Goal: Transaction & Acquisition: Download file/media

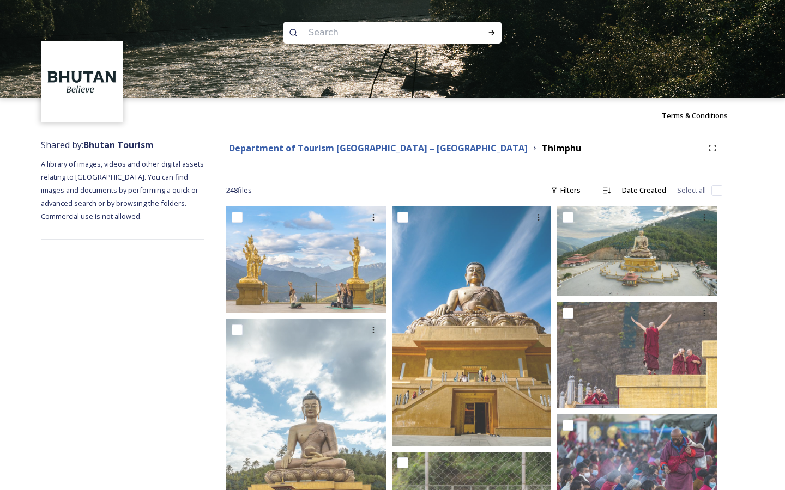
click at [386, 147] on strong "Department of Tourism [GEOGRAPHIC_DATA] – [GEOGRAPHIC_DATA]" at bounding box center [378, 148] width 299 height 12
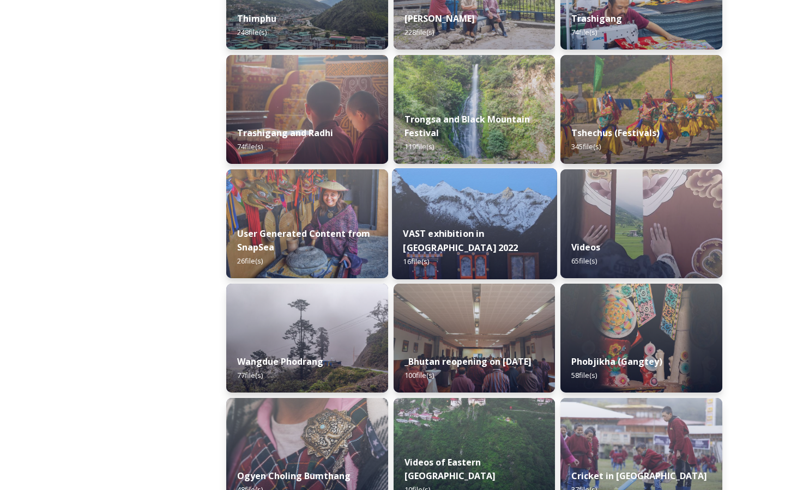
scroll to position [1382, 0]
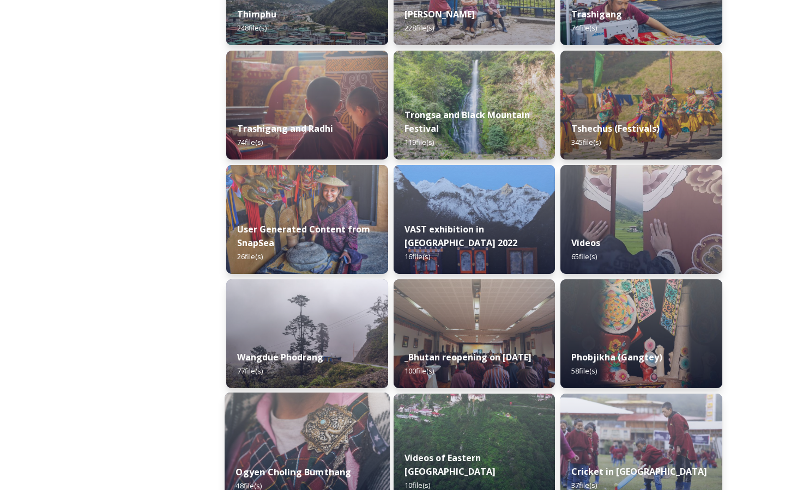
click at [335, 441] on img at bounding box center [306, 448] width 165 height 111
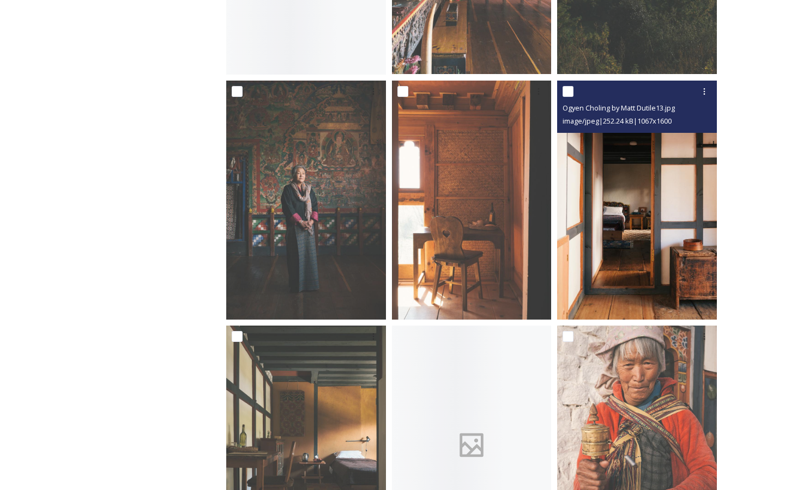
scroll to position [39, 0]
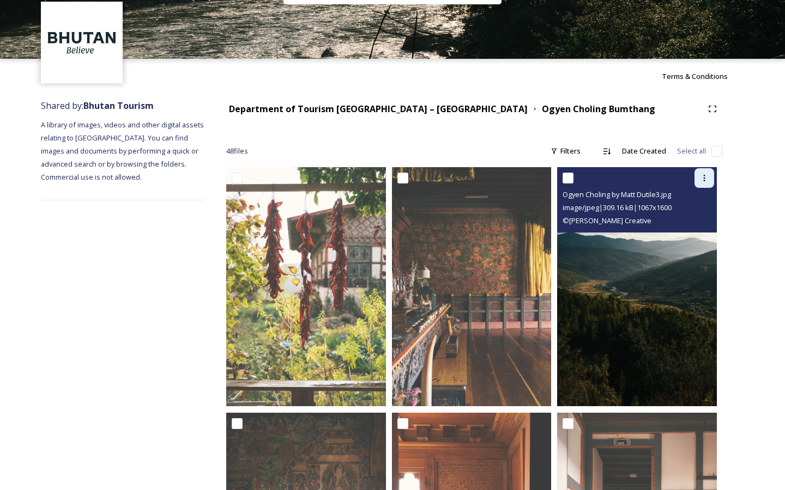
click at [702, 172] on div at bounding box center [704, 178] width 20 height 20
click at [696, 218] on span "Download" at bounding box center [691, 223] width 33 height 10
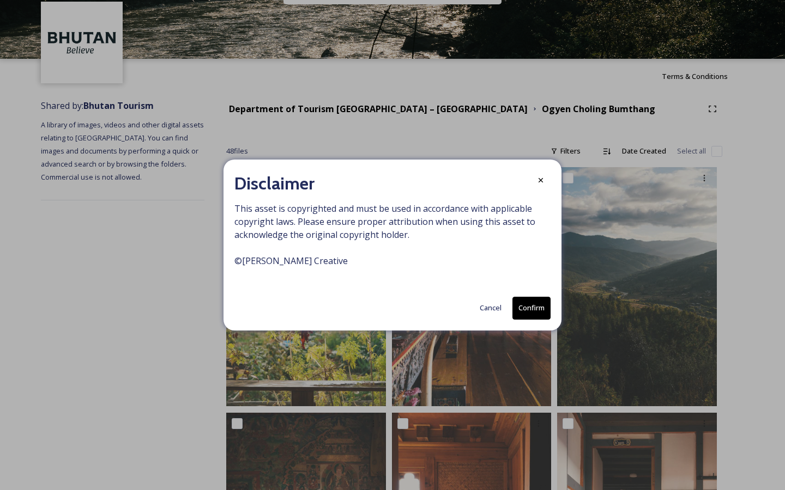
click at [553, 313] on div "Disclaimer This asset is copyrighted and must be used in accordance with applic…" at bounding box center [392, 245] width 338 height 171
click at [530, 313] on button "Confirm" at bounding box center [531, 308] width 38 height 22
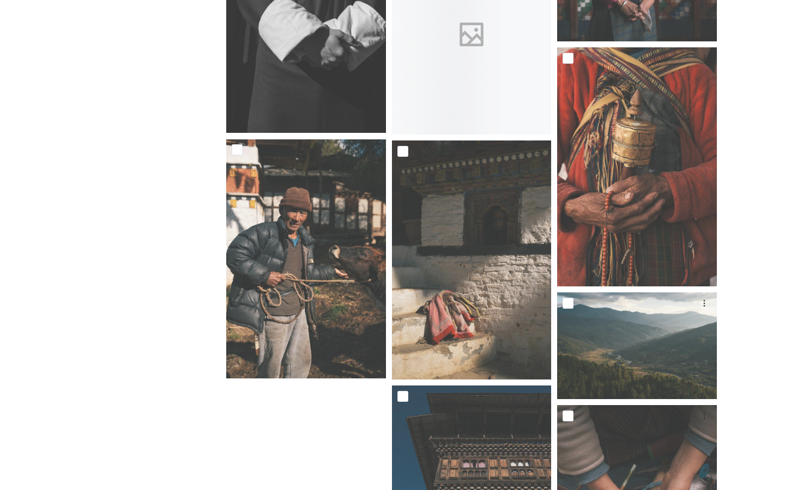
scroll to position [3253, 0]
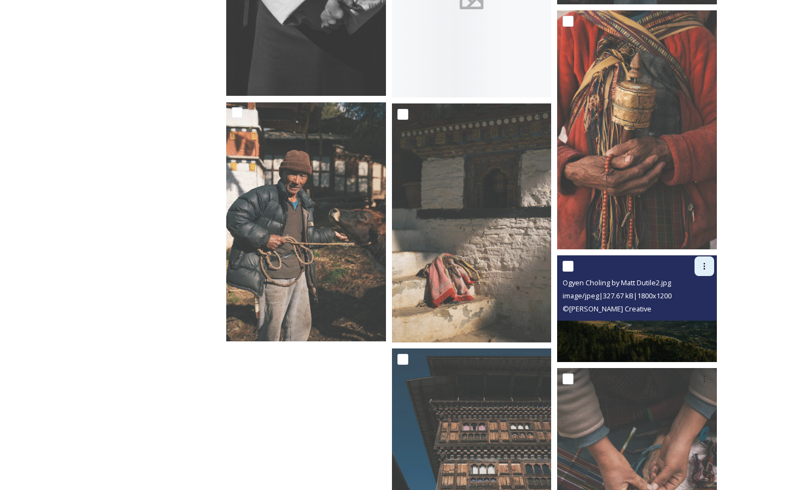
click at [708, 270] on div at bounding box center [704, 267] width 20 height 20
click at [676, 307] on span "Download" at bounding box center [691, 311] width 33 height 10
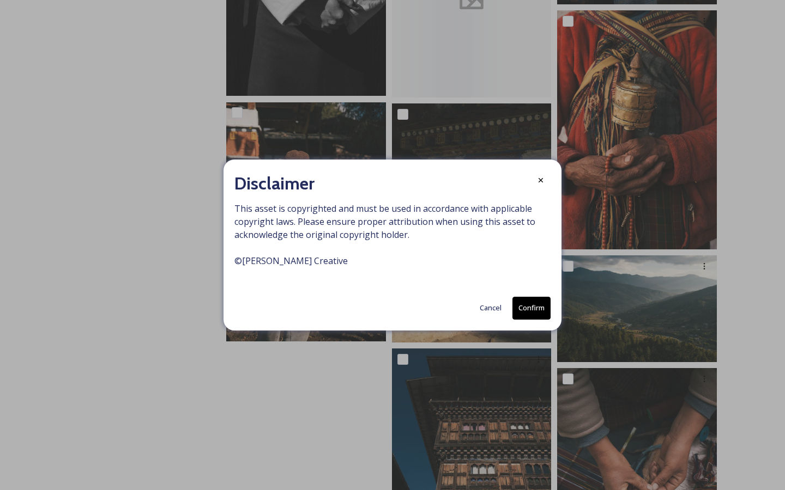
click at [533, 301] on button "Confirm" at bounding box center [531, 308] width 38 height 22
